Goal: Communication & Community: Ask a question

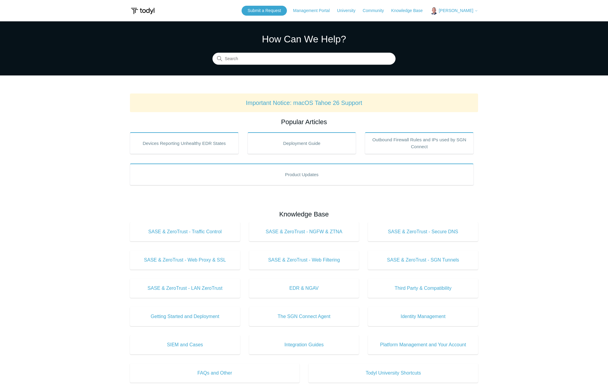
click at [474, 11] on span "[PERSON_NAME]" at bounding box center [458, 10] width 39 height 5
click at [286, 60] on input "Search" at bounding box center [304, 59] width 183 height 12
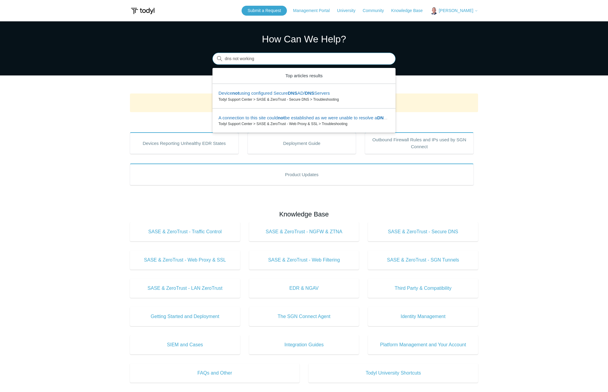
type input "dns not working"
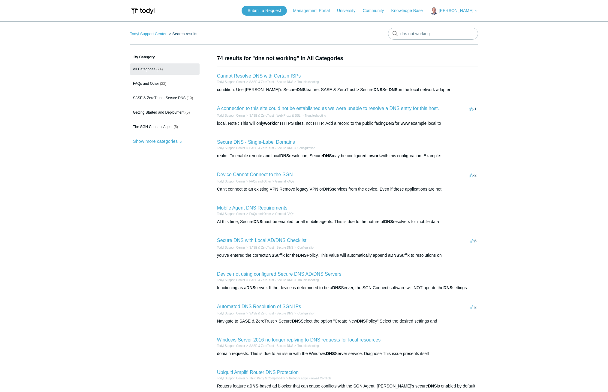
click at [273, 75] on link "Cannot Resolve DNS with Certain ISPs" at bounding box center [259, 75] width 84 height 5
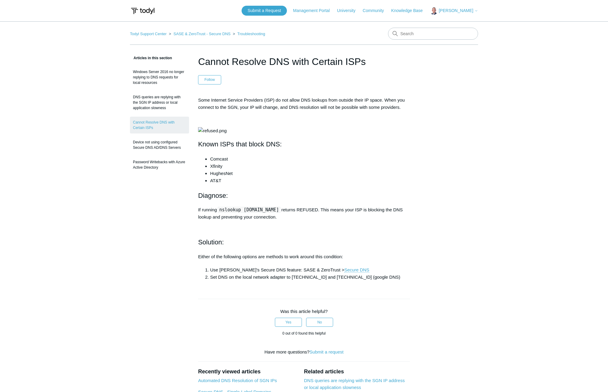
click at [471, 11] on span "[PERSON_NAME]" at bounding box center [456, 10] width 35 height 5
click at [464, 22] on link "My Support Requests" at bounding box center [460, 23] width 59 height 11
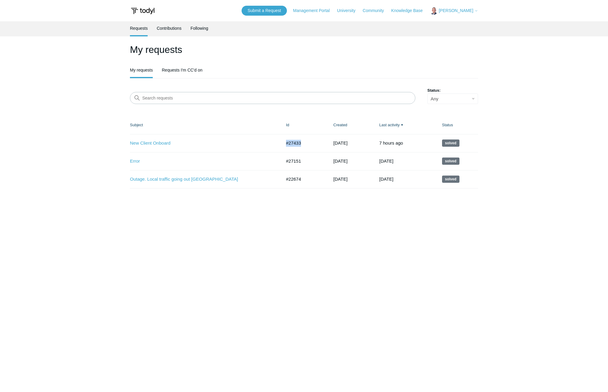
drag, startPoint x: 303, startPoint y: 141, endPoint x: 286, endPoint y: 143, distance: 17.2
click at [286, 143] on td "#27433" at bounding box center [303, 143] width 47 height 18
copy td "#27433"
click at [260, 8] on link "Submit a Request" at bounding box center [264, 11] width 45 height 10
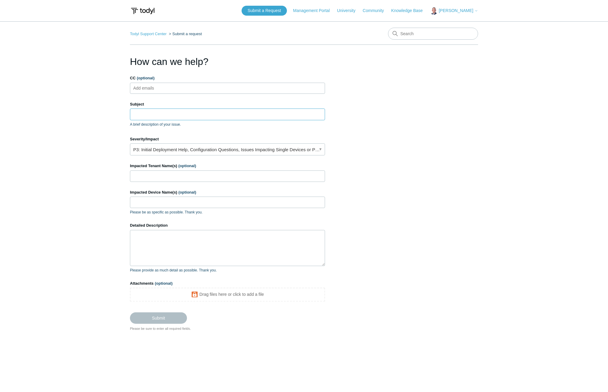
click at [172, 113] on input "Subject" at bounding box center [227, 113] width 195 height 11
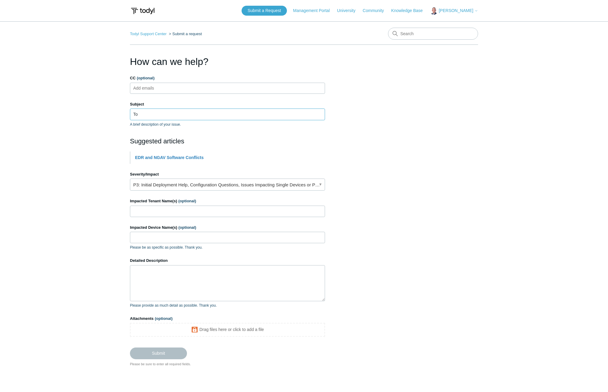
type input "T"
type input "S"
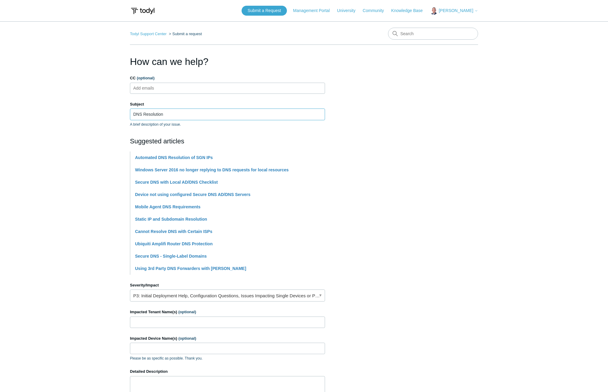
type input "DNS Resolution"
click at [164, 319] on input "Impacted Tenant Name(s) (optional)" at bounding box center [227, 321] width 195 height 11
type input "[PERSON_NAME]"
paste input "PF5FYXCM"
type input "PF5FYXCM"
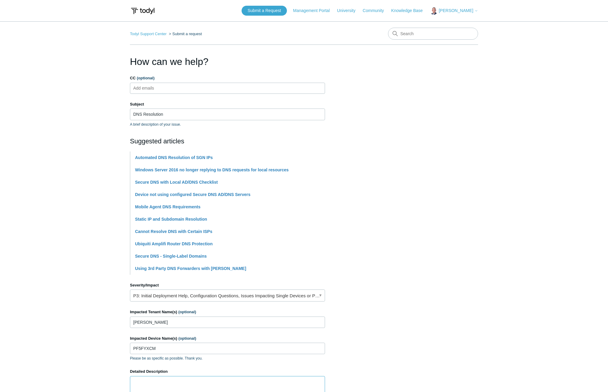
click at [153, 382] on textarea "Detailed Description" at bounding box center [227, 394] width 195 height 36
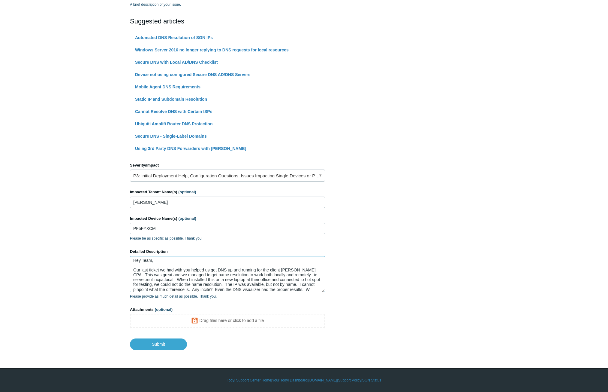
scroll to position [6, 0]
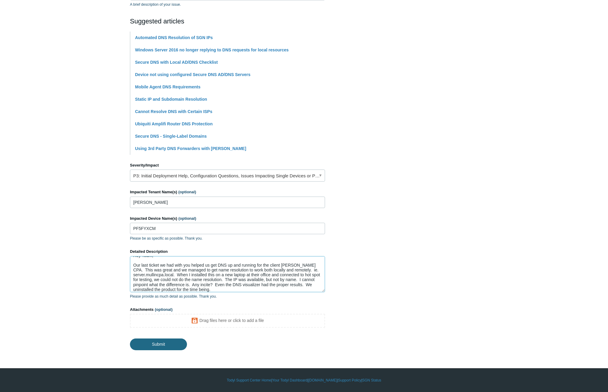
type textarea "Hey Team, Our last ticket we had with you helped us get DNS up and running for …"
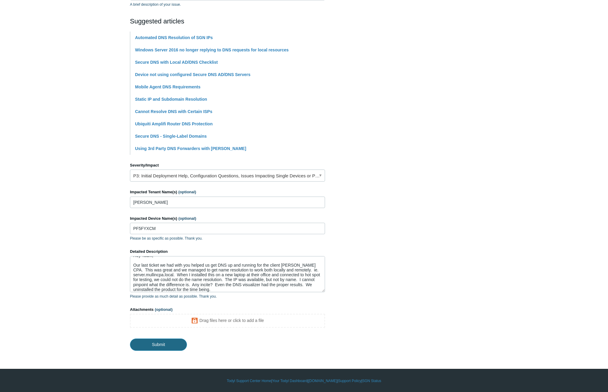
click at [160, 343] on input "Submit" at bounding box center [158, 344] width 57 height 12
